Goal: Transaction & Acquisition: Purchase product/service

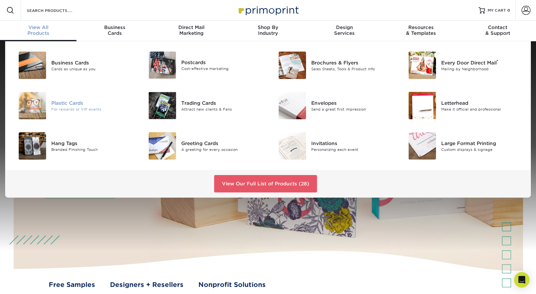
click at [74, 105] on div "Plastic Cards" at bounding box center [92, 102] width 82 height 7
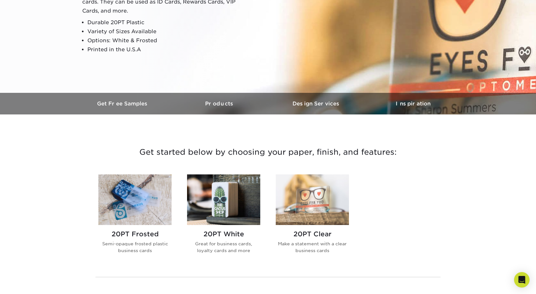
scroll to position [118, 0]
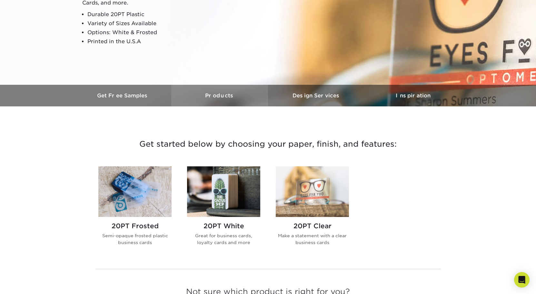
click at [226, 95] on h3 "Products" at bounding box center [219, 96] width 97 height 6
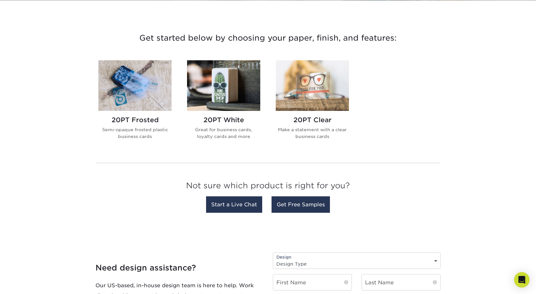
scroll to position [224, 0]
click at [137, 126] on p "Semi-opaque frosted plastic business cards" at bounding box center [134, 132] width 73 height 13
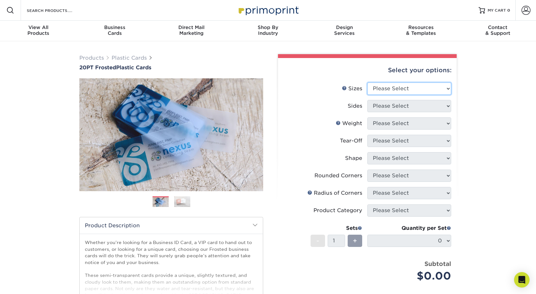
click at [448, 89] on select "Please Select 2" x 3.5" 2" x 8" 2.12" x 3.375" 2.5" x 2.5" 4.25" x 6"" at bounding box center [409, 89] width 84 height 12
select select "2.00x3.50"
click at [367, 83] on select "Please Select 2" x 3.5" 2" x 8" 2.12" x 3.375" 2.5" x 2.5" 4.25" x 6"" at bounding box center [409, 89] width 84 height 12
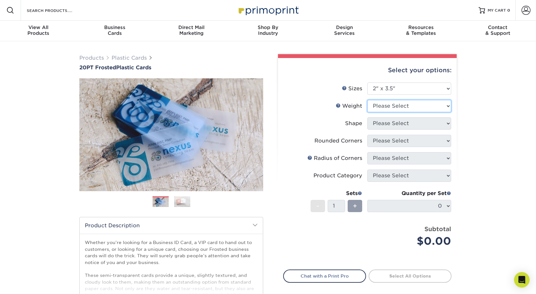
click at [447, 106] on select "Please Select 20PT Frosted Plastic 20PT Frosted Plastic" at bounding box center [409, 106] width 84 height 12
select select "20PT Frosted Plastic"
click at [367, 100] on select "Please Select 20PT Frosted Plastic 20PT Frosted Plastic" at bounding box center [409, 106] width 84 height 12
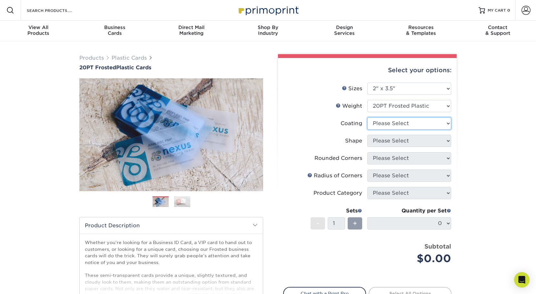
click at [447, 124] on select at bounding box center [409, 123] width 84 height 12
select select "3e7618de-abca-4bda-9f97-8b9129e913d8"
click at [367, 117] on select at bounding box center [409, 123] width 84 height 12
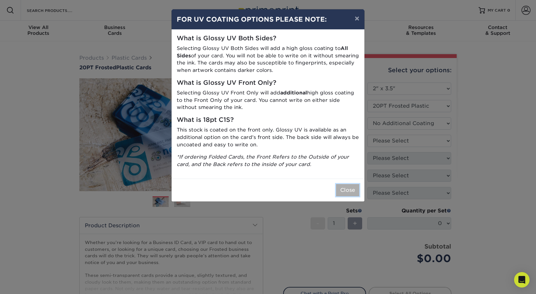
click at [354, 192] on button "Close" at bounding box center [347, 190] width 23 height 12
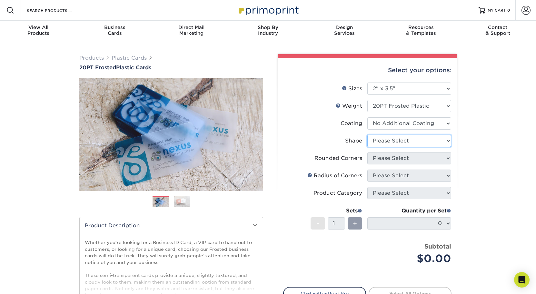
click at [447, 140] on select "Please Select Oval Standard" at bounding box center [409, 141] width 84 height 12
select select "standard"
click at [367, 135] on select "Please Select Oval Standard" at bounding box center [409, 141] width 84 height 12
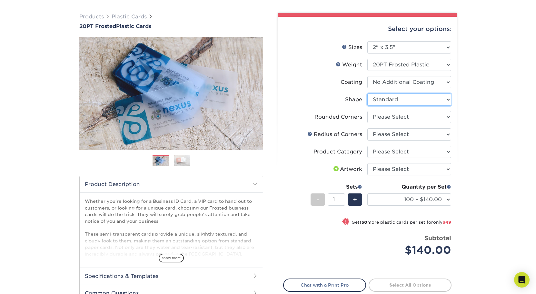
scroll to position [44, 0]
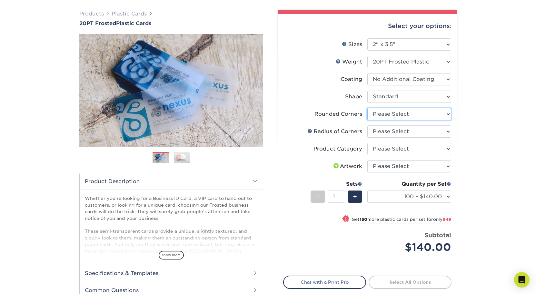
click at [448, 114] on select "Please Select Yes - Round 4 Corners" at bounding box center [409, 114] width 84 height 12
select select "7672df9e-0e0a-464d-8e1f-920c575e4da3"
click at [367, 108] on select "Please Select Yes - Round 4 Corners" at bounding box center [409, 114] width 84 height 12
click at [448, 132] on select "Please Select Rounded 1/8" Rounded 1/4"" at bounding box center [409, 131] width 84 height 12
select select "589680c7-ee9a-431b-9d12-d7aeb1386a97"
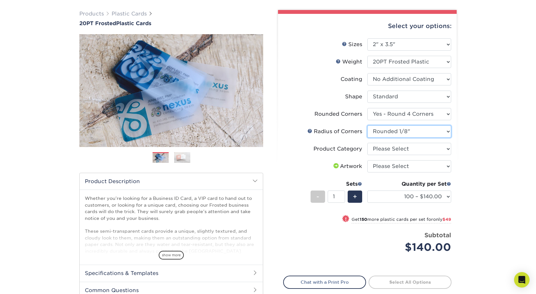
click at [367, 125] on select "Please Select Rounded 1/8" Rounded 1/4"" at bounding box center [409, 131] width 84 height 12
click at [447, 149] on select "Please Select Business Cards" at bounding box center [409, 149] width 84 height 12
select select "3b5148f1-0588-4f88-a218-97bcfdce65c1"
click at [367, 143] on select "Please Select Business Cards" at bounding box center [409, 149] width 84 height 12
click at [448, 166] on select "Please Select I will upload files I need a design - $100" at bounding box center [409, 166] width 84 height 12
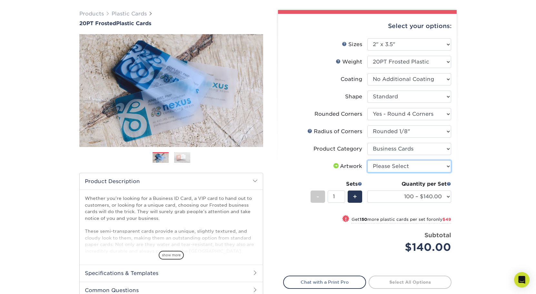
select select "upload"
click at [367, 160] on select "Please Select I will upload files I need a design - $100" at bounding box center [409, 166] width 84 height 12
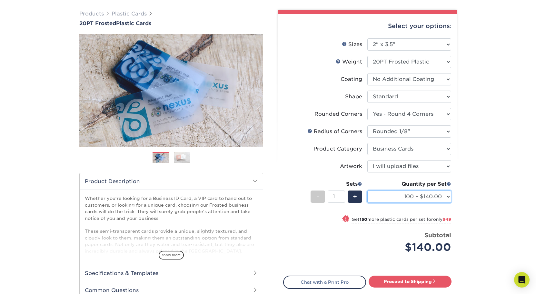
click at [449, 197] on select "100 – $140.00 250 – $189.00 500 – $243.00 1000 – $272.00 2500 – $657.00 5000 – …" at bounding box center [409, 197] width 84 height 12
